Goal: Task Accomplishment & Management: Manage account settings

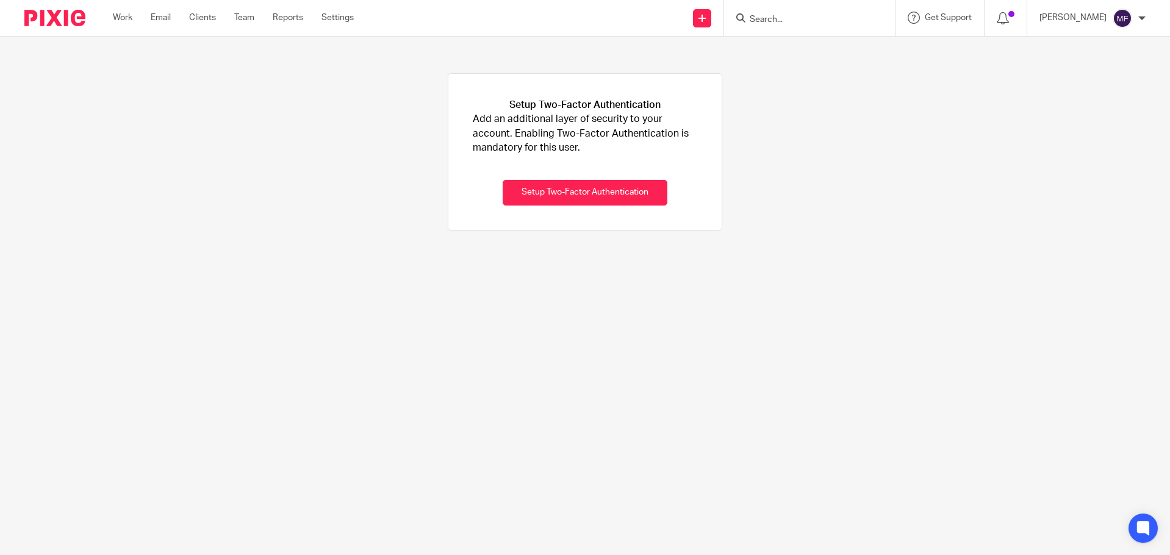
click at [34, 21] on img at bounding box center [54, 18] width 61 height 16
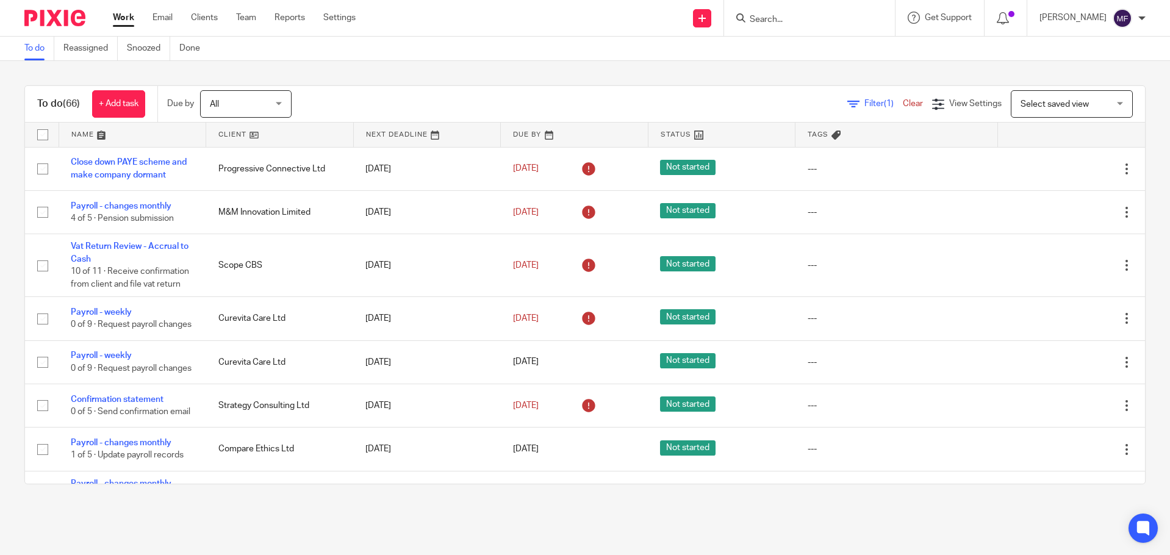
click at [775, 15] on input "Search" at bounding box center [803, 20] width 110 height 11
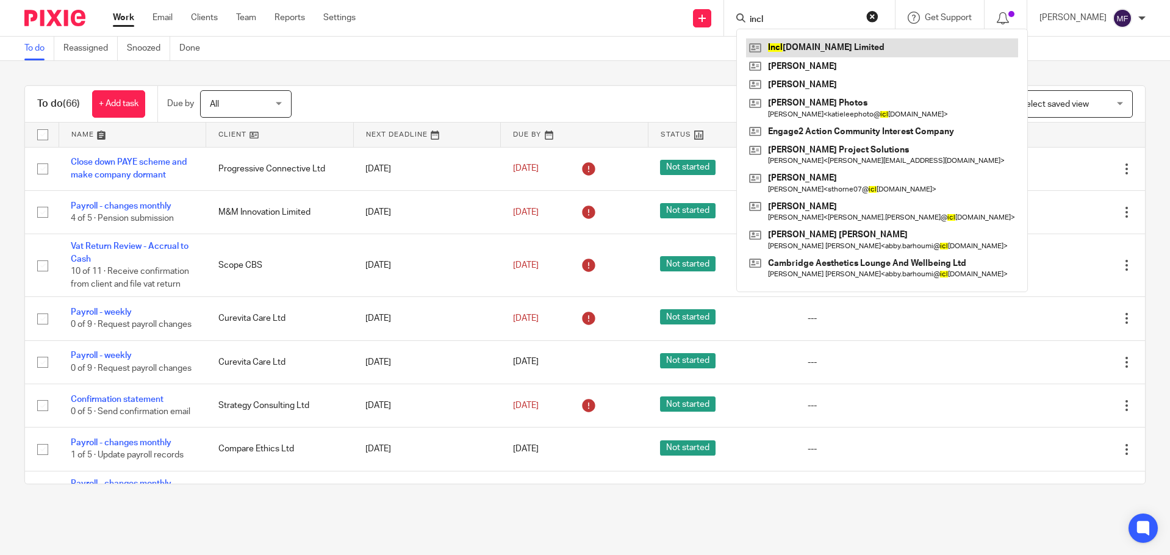
type input "incl"
click at [822, 55] on link at bounding box center [882, 47] width 272 height 18
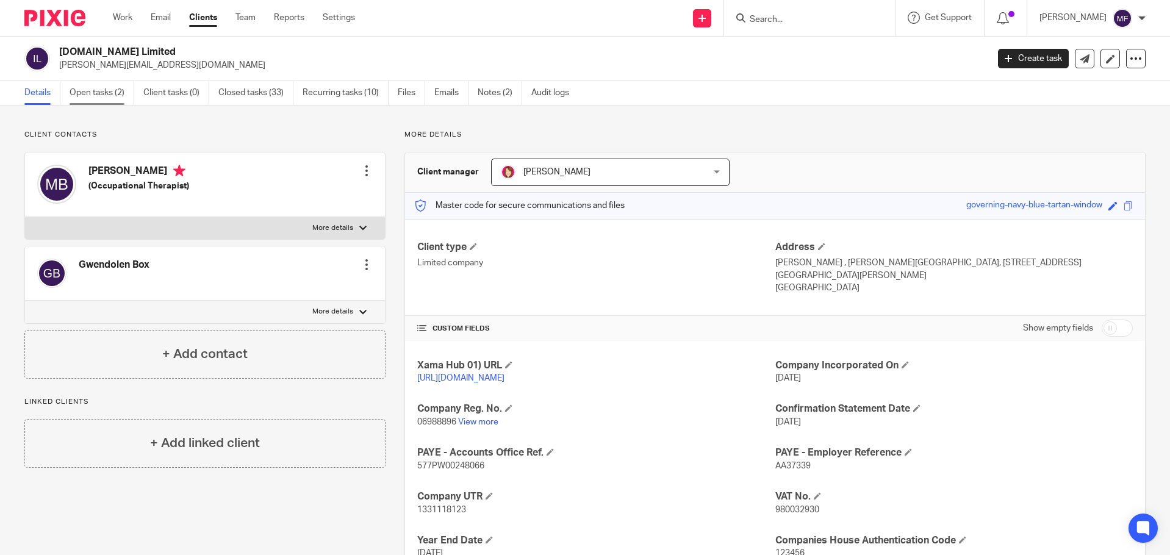
click at [95, 97] on link "Open tasks (2)" at bounding box center [102, 93] width 65 height 24
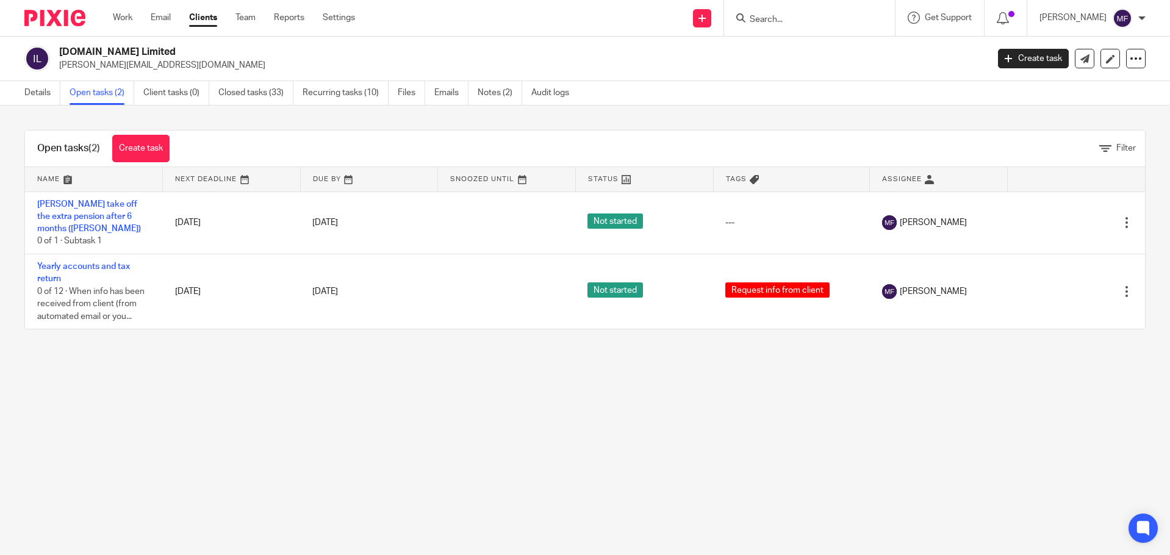
click at [777, 16] on input "Search" at bounding box center [803, 20] width 110 height 11
click at [806, 21] on input "Search" at bounding box center [803, 20] width 110 height 11
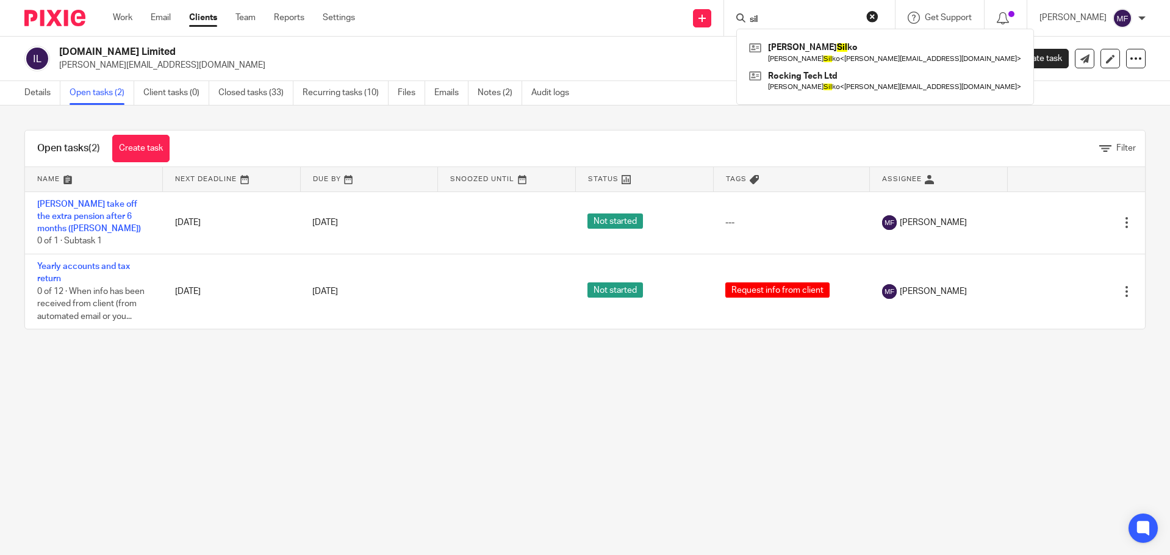
type input "sil"
click at [76, 18] on img at bounding box center [54, 18] width 61 height 16
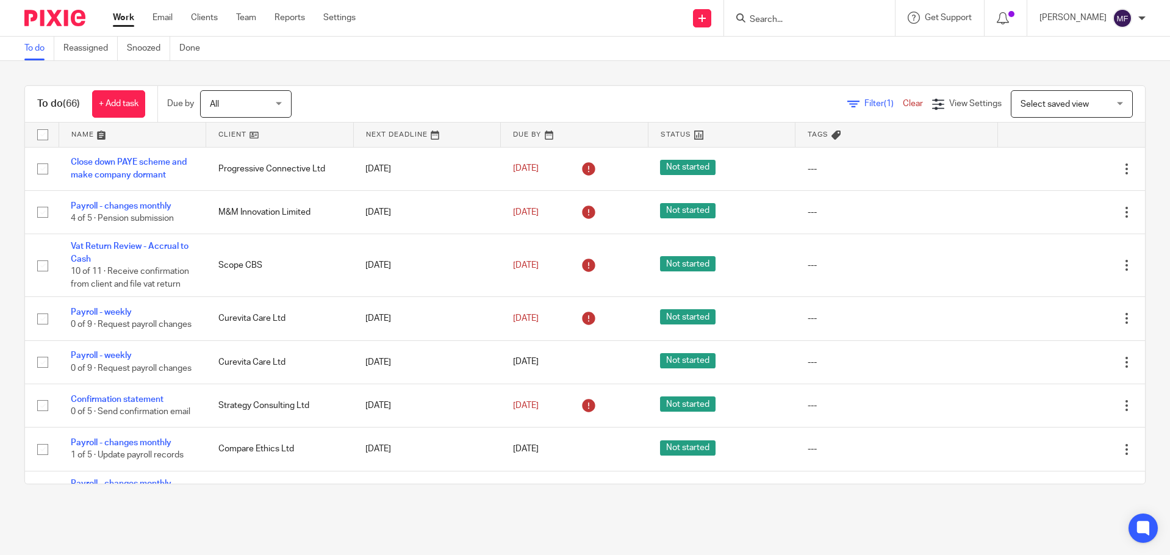
click at [788, 15] on input "Search" at bounding box center [803, 20] width 110 height 11
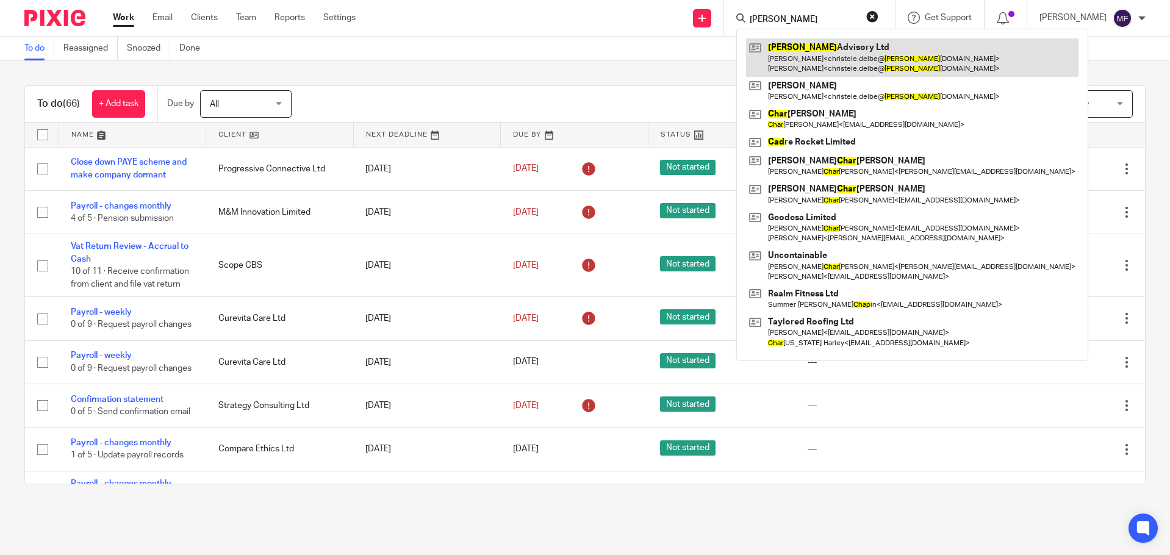
type input "chad"
click at [846, 58] on link at bounding box center [912, 57] width 332 height 38
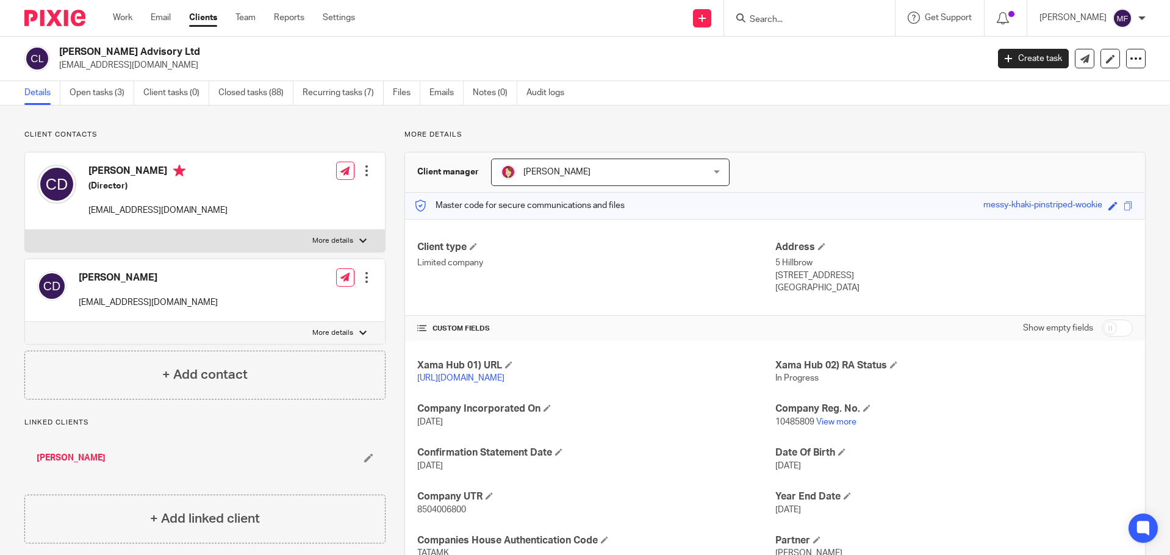
click at [771, 12] on form at bounding box center [813, 17] width 130 height 15
click at [455, 89] on link "Emails" at bounding box center [446, 93] width 34 height 24
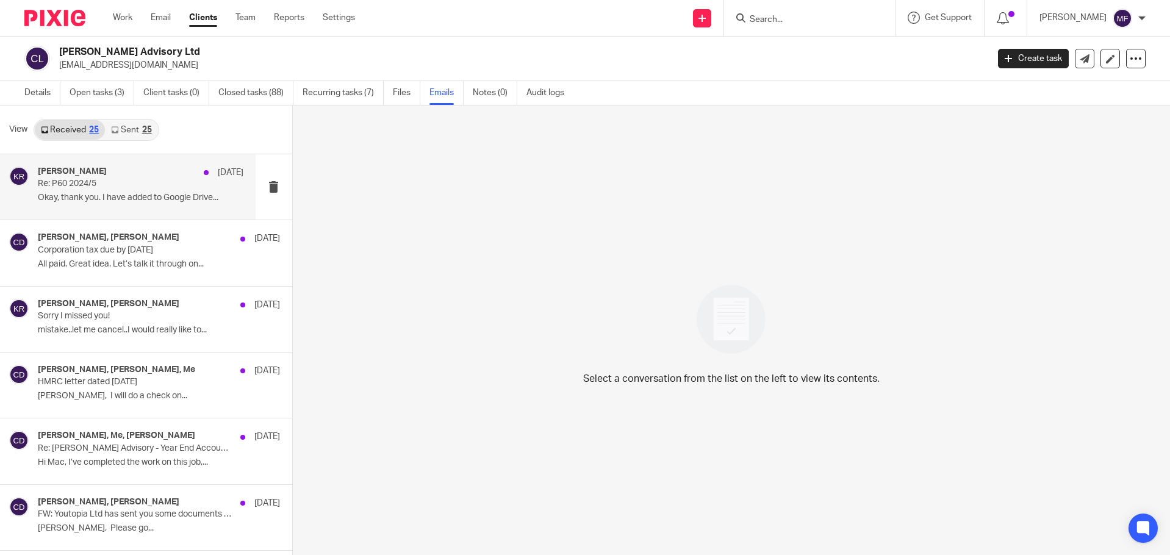
click at [98, 191] on div "[PERSON_NAME] [DATE] Re: P60 2024/5 Okay, thank you. I have added to Google Dri…" at bounding box center [140, 186] width 205 height 41
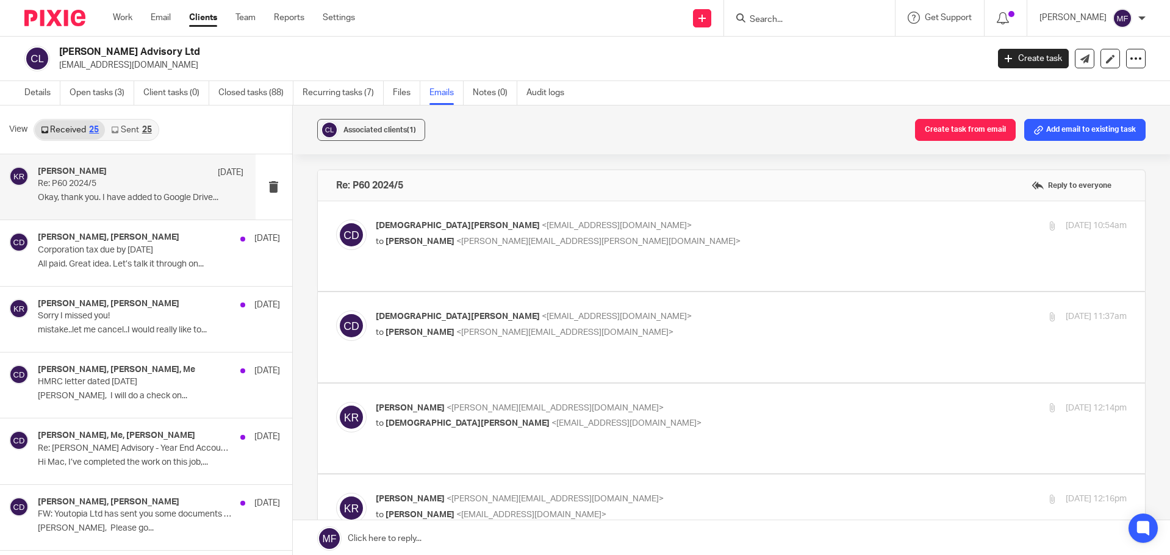
click at [573, 271] on label at bounding box center [731, 246] width 827 height 90
click at [336, 220] on input "checkbox" at bounding box center [335, 219] width 1 height 1
checkbox input "true"
